Goal: Answer question/provide support: Share knowledge or assist other users

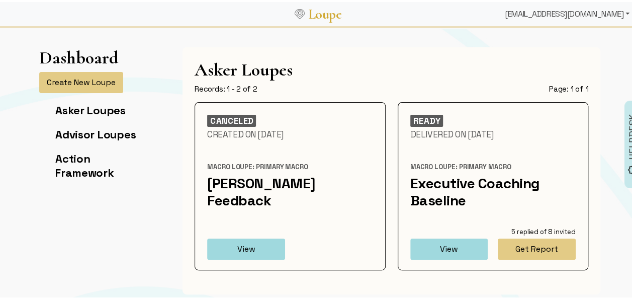
click at [590, 12] on div "[EMAIL_ADDRESS][DOMAIN_NAME]" at bounding box center [567, 12] width 133 height 20
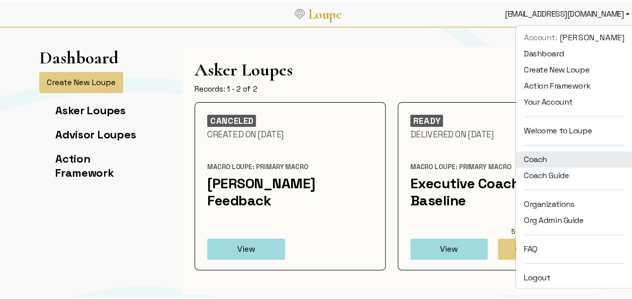
click at [553, 161] on link "Coach" at bounding box center [574, 157] width 117 height 16
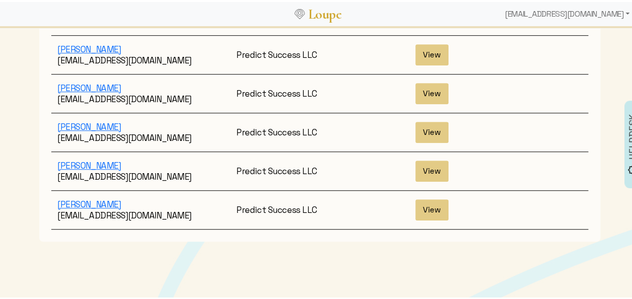
scroll to position [254, 0]
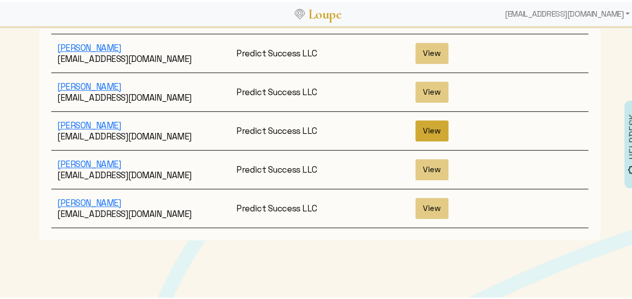
click at [430, 118] on button "View" at bounding box center [432, 128] width 33 height 21
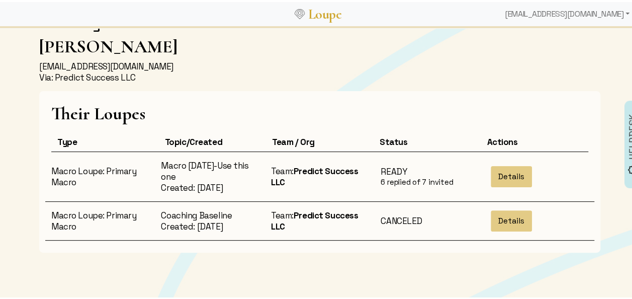
scroll to position [70, 0]
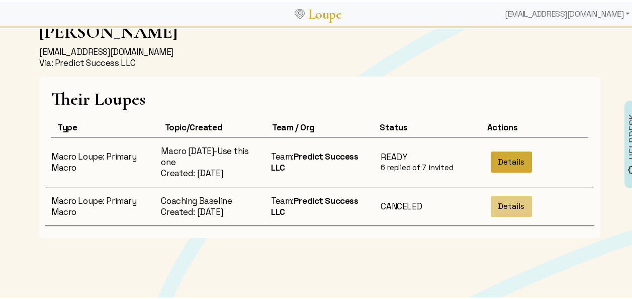
click at [510, 157] on button "Details" at bounding box center [511, 159] width 41 height 21
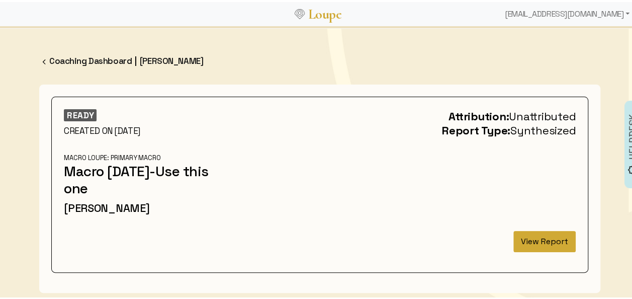
click at [527, 239] on button "View Report" at bounding box center [545, 239] width 62 height 21
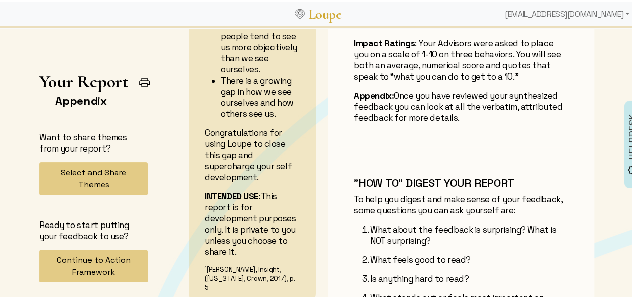
scroll to position [133, 0]
click at [142, 81] on img at bounding box center [144, 80] width 13 height 13
